Goal: Task Accomplishment & Management: Complete application form

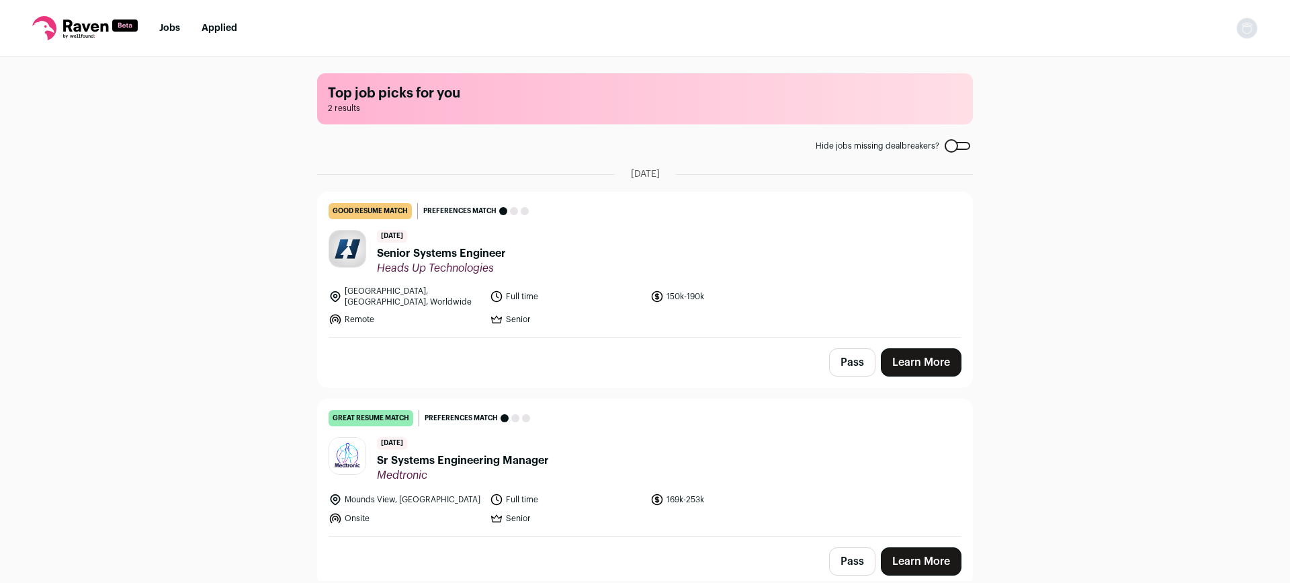
click at [454, 455] on span "Sr Systems Engineering Manager" at bounding box center [463, 460] width 172 height 16
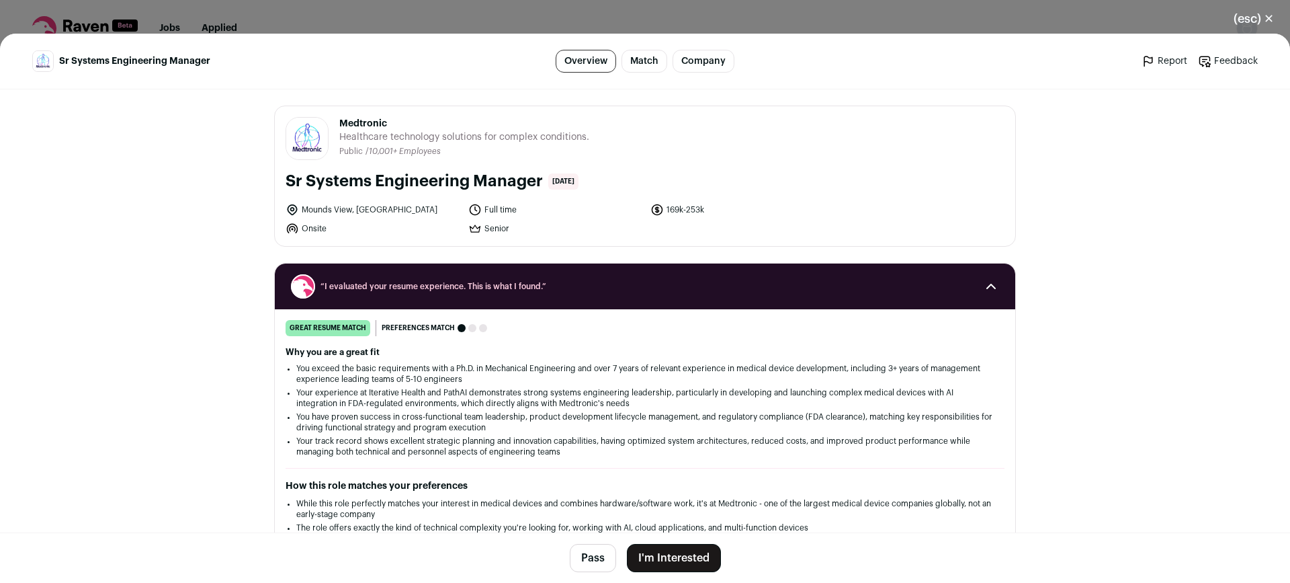
click at [676, 555] on button "I'm Interested" at bounding box center [674, 558] width 94 height 28
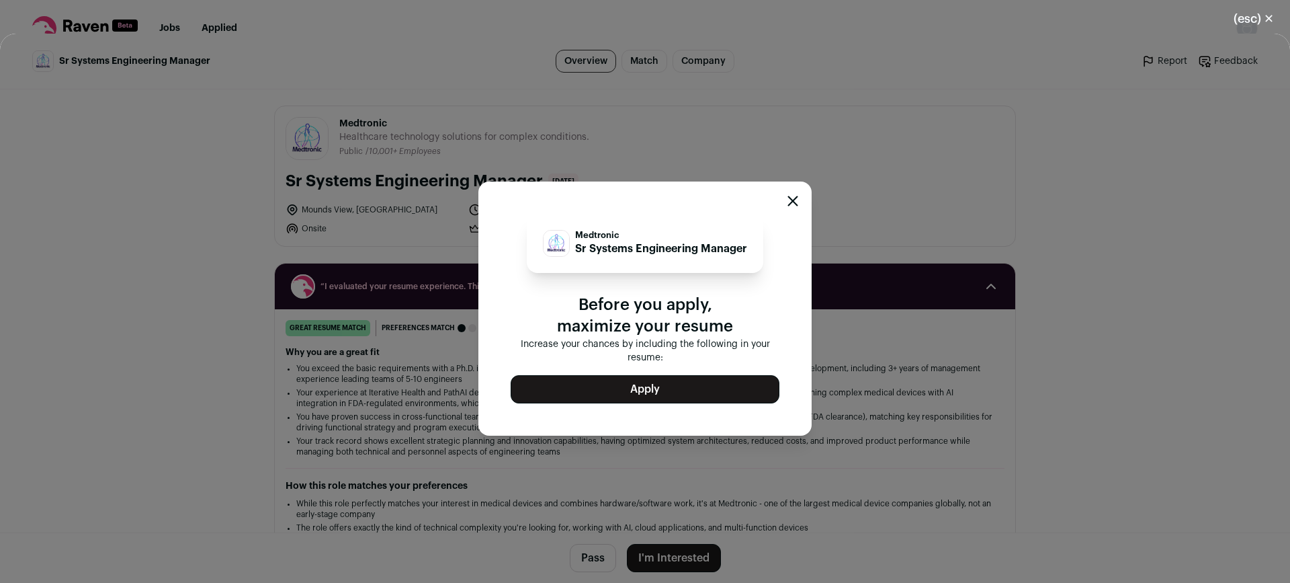
click at [672, 389] on button "Apply" at bounding box center [645, 389] width 269 height 28
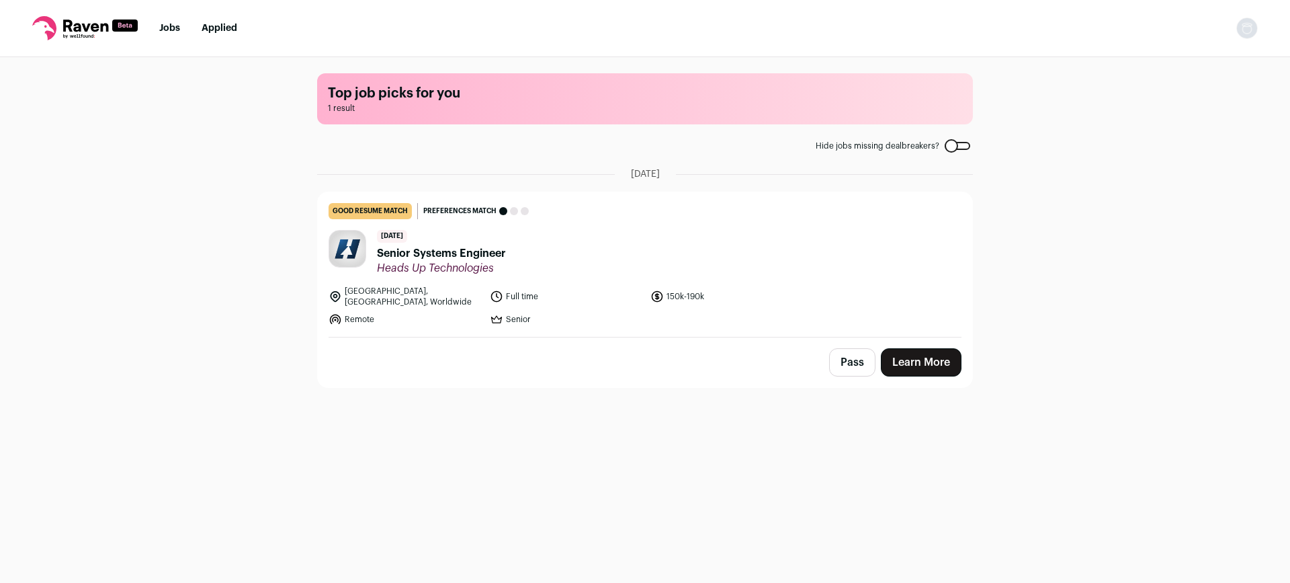
click at [458, 253] on span "Senior Systems Engineer" at bounding box center [441, 253] width 129 height 16
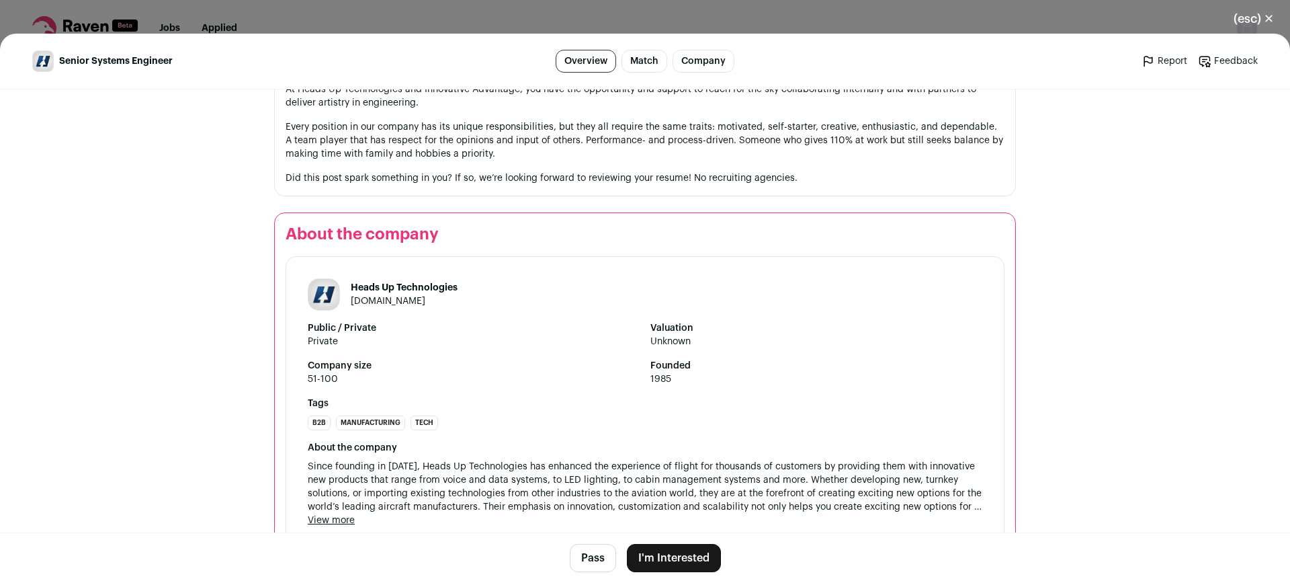
scroll to position [2045, 0]
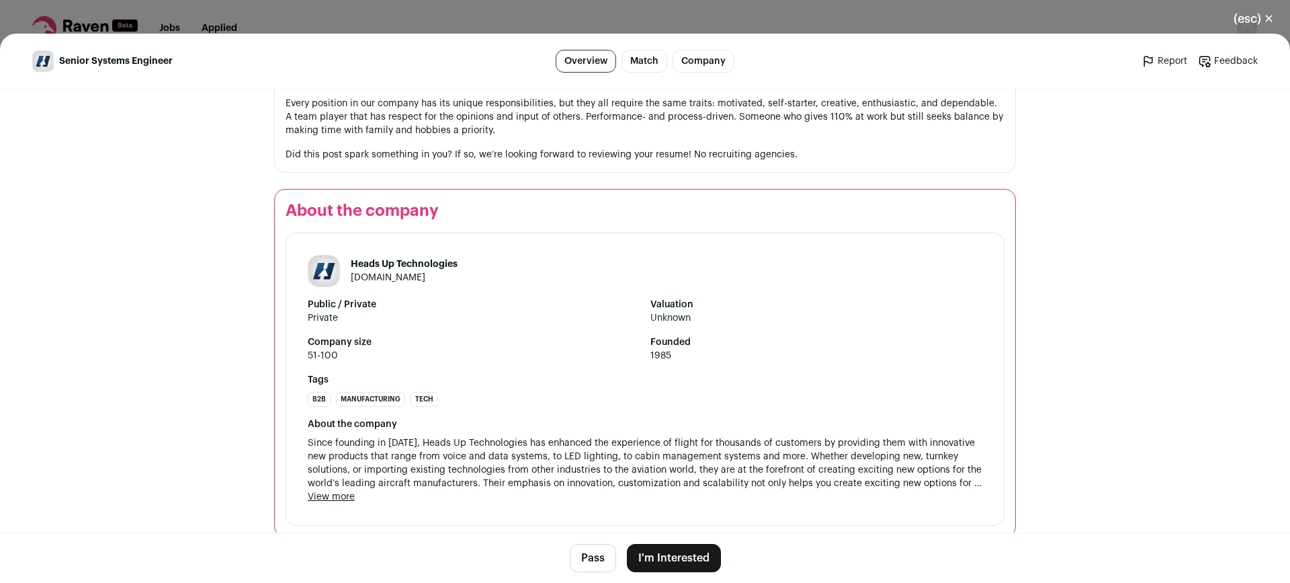
click at [1267, 28] on button "(esc) ✕" at bounding box center [1254, 19] width 73 height 30
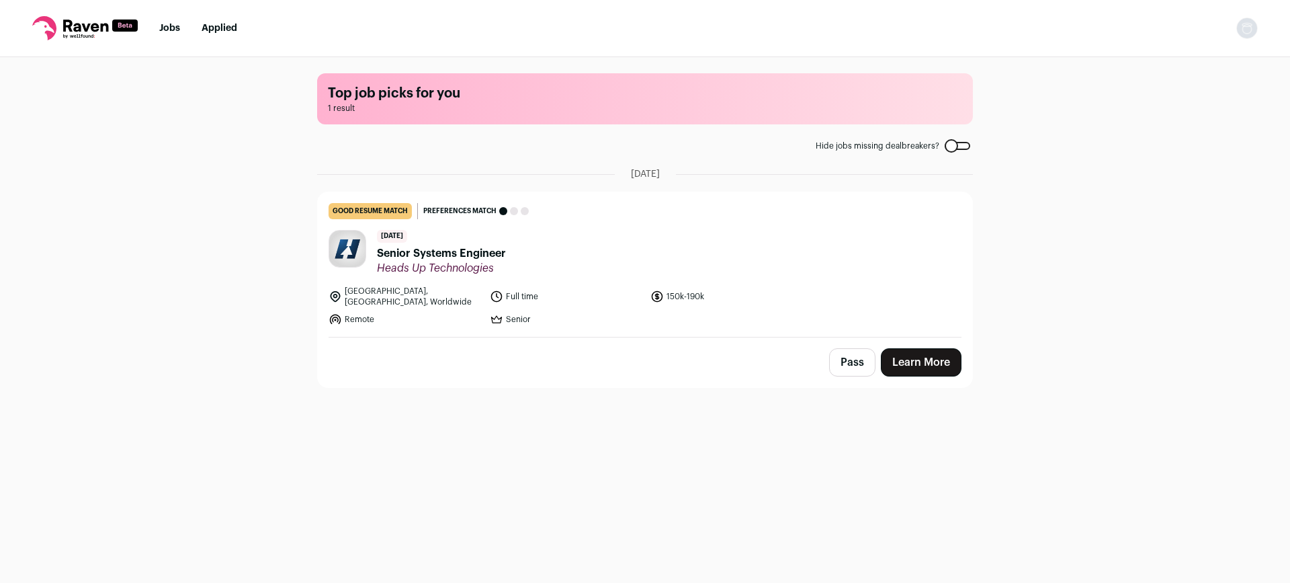
click at [857, 362] on button "Pass" at bounding box center [852, 362] width 46 height 28
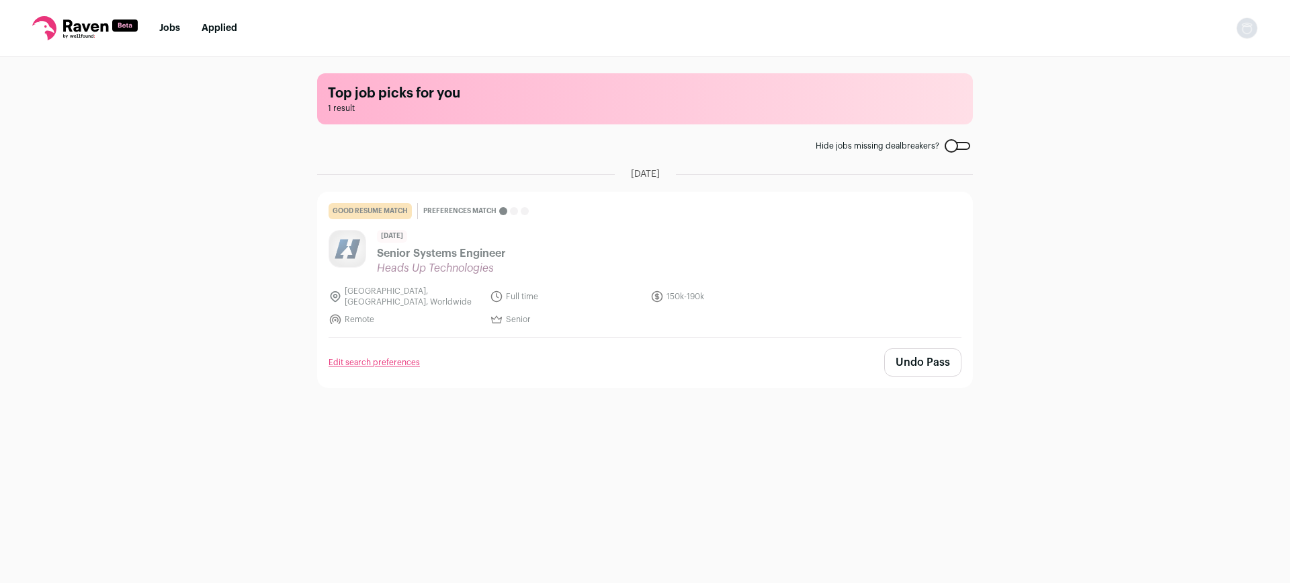
click at [964, 140] on label "Hide jobs missing dealbreakers?" at bounding box center [893, 145] width 155 height 11
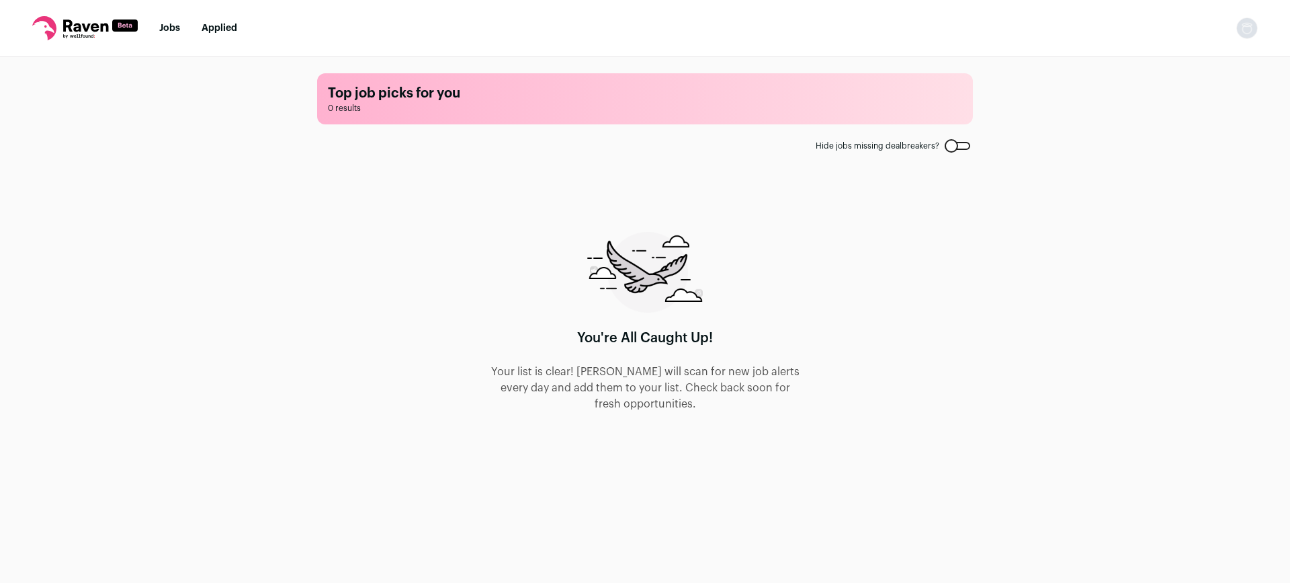
click at [950, 140] on label "Hide jobs missing dealbreakers?" at bounding box center [893, 145] width 155 height 11
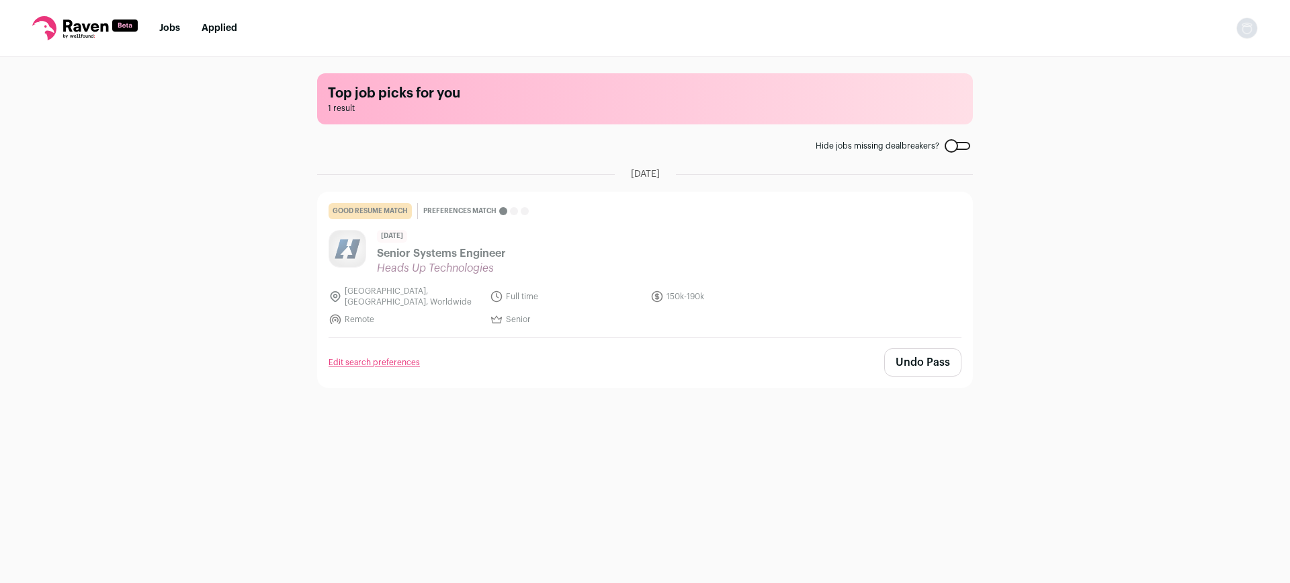
click at [1101, 204] on div "Top job picks for you 1 result Hide jobs missing dealbreakers? [DATE] good resu…" at bounding box center [645, 318] width 1290 height 523
